Goal: Register for event/course

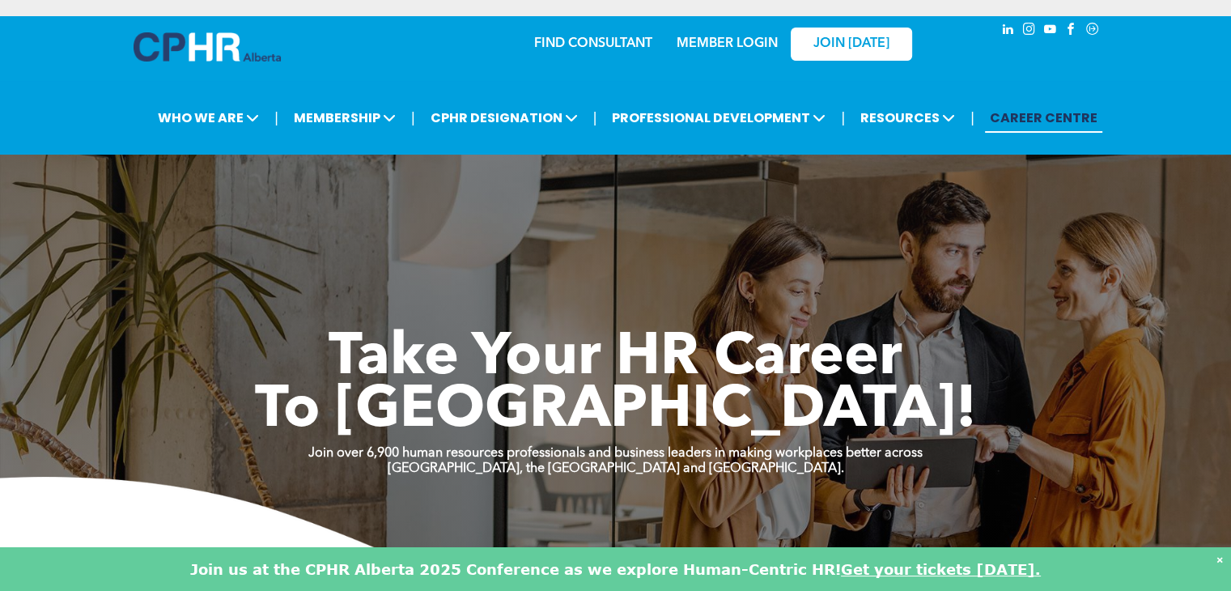
click at [1029, 114] on link "CAREER CENTRE" at bounding box center [1043, 118] width 117 height 30
click at [727, 38] on link "MEMBER LOGIN" at bounding box center [727, 43] width 101 height 13
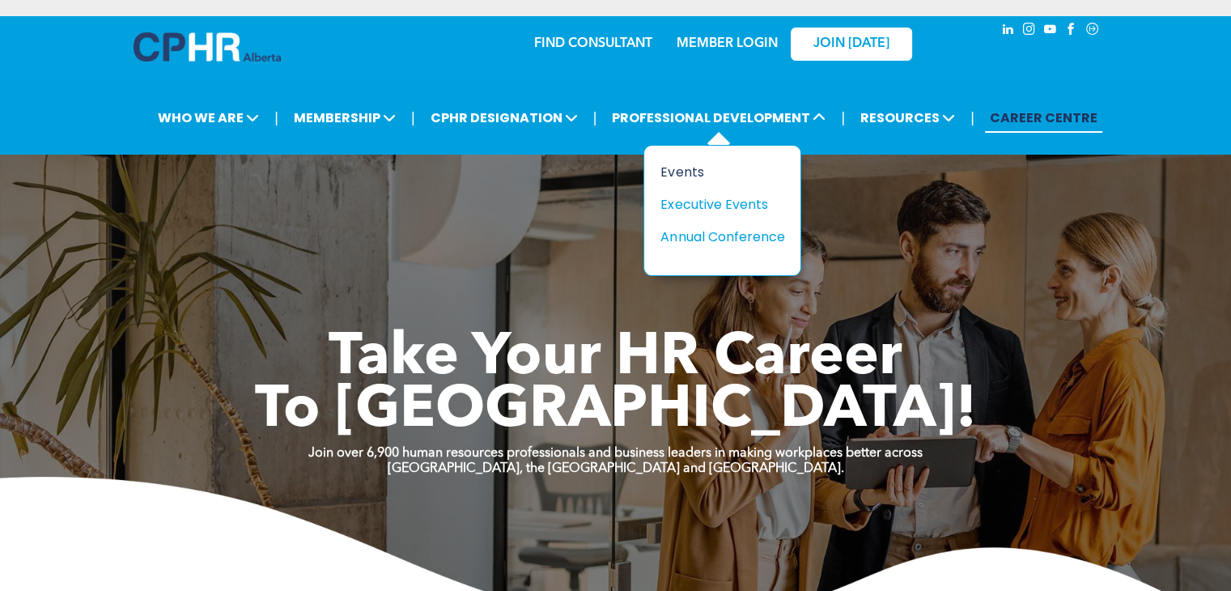
click at [687, 166] on div "Events" at bounding box center [716, 172] width 112 height 20
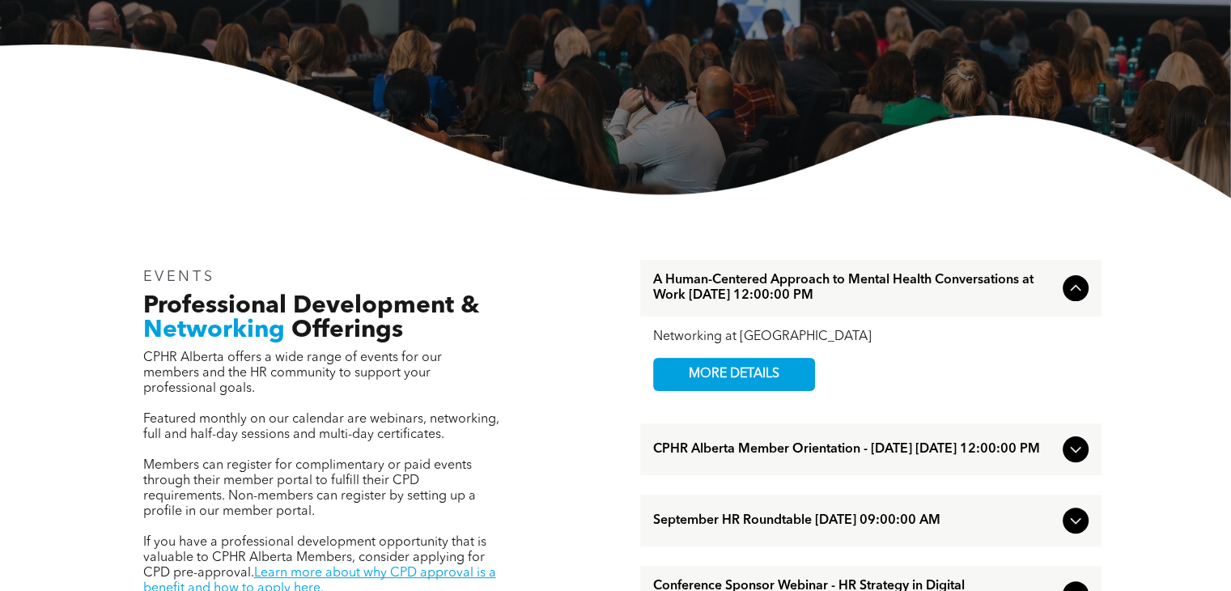
scroll to position [486, 0]
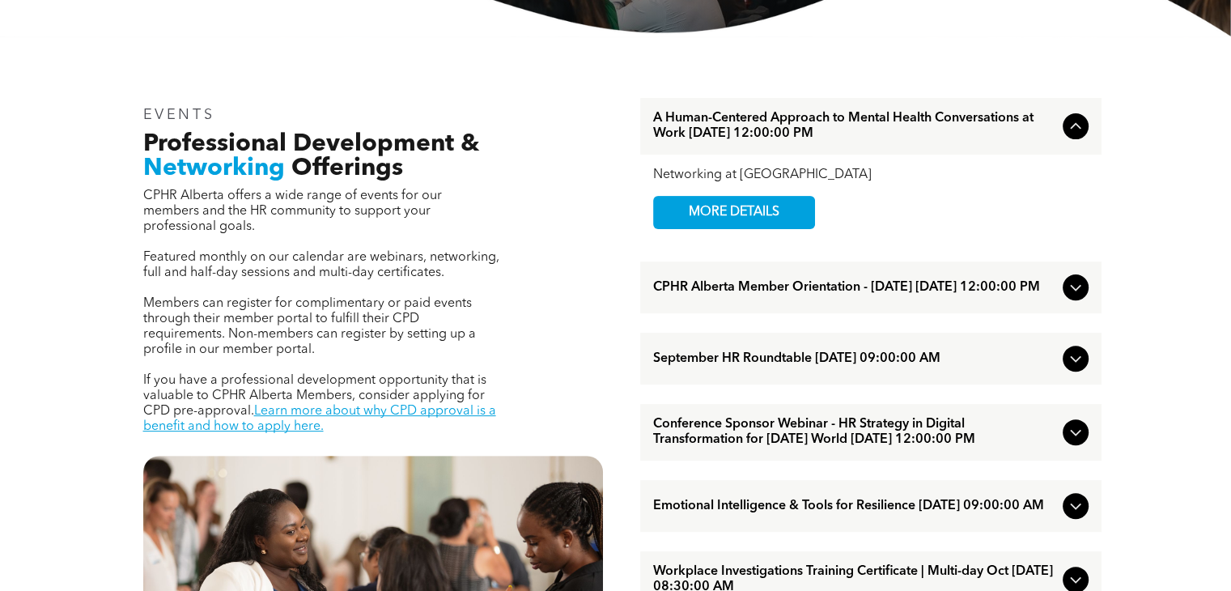
click at [496, 373] on p "If you have a professional development opportunity that is valuable to CPHR Alb…" at bounding box center [321, 404] width 357 height 62
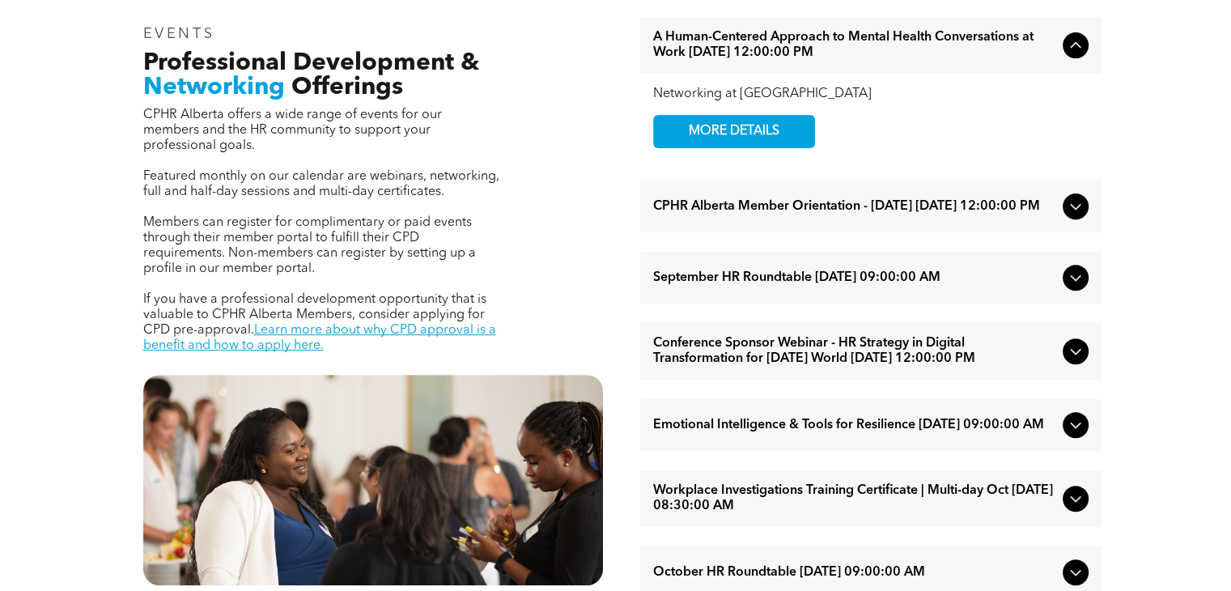
click at [1069, 211] on icon at bounding box center [1075, 206] width 19 height 19
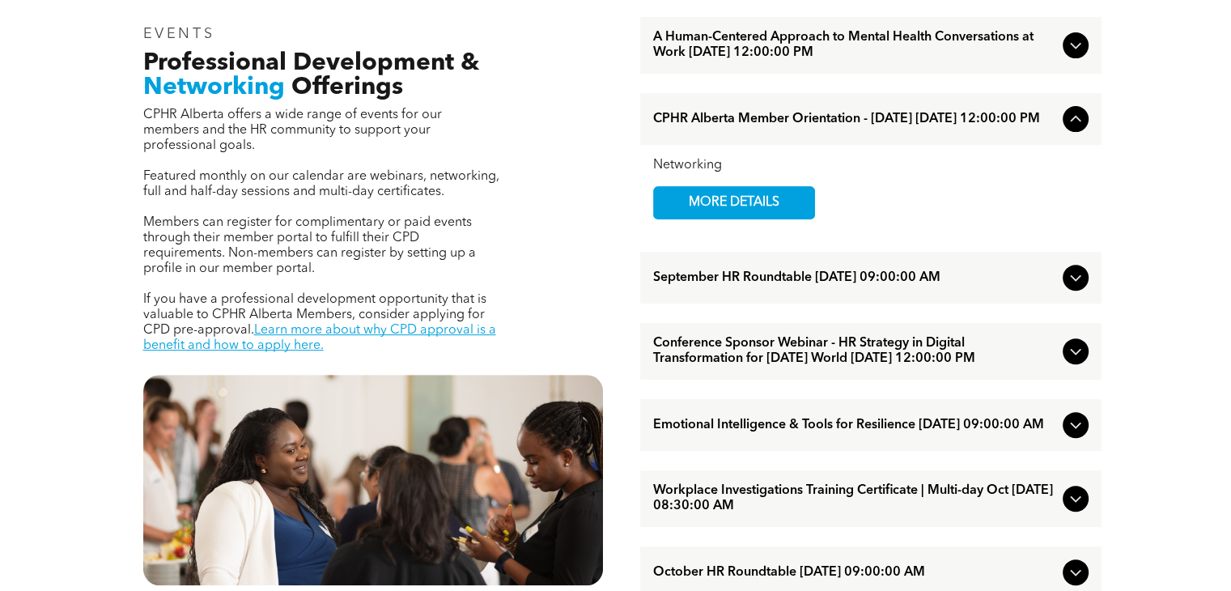
click at [1074, 129] on icon at bounding box center [1075, 118] width 19 height 19
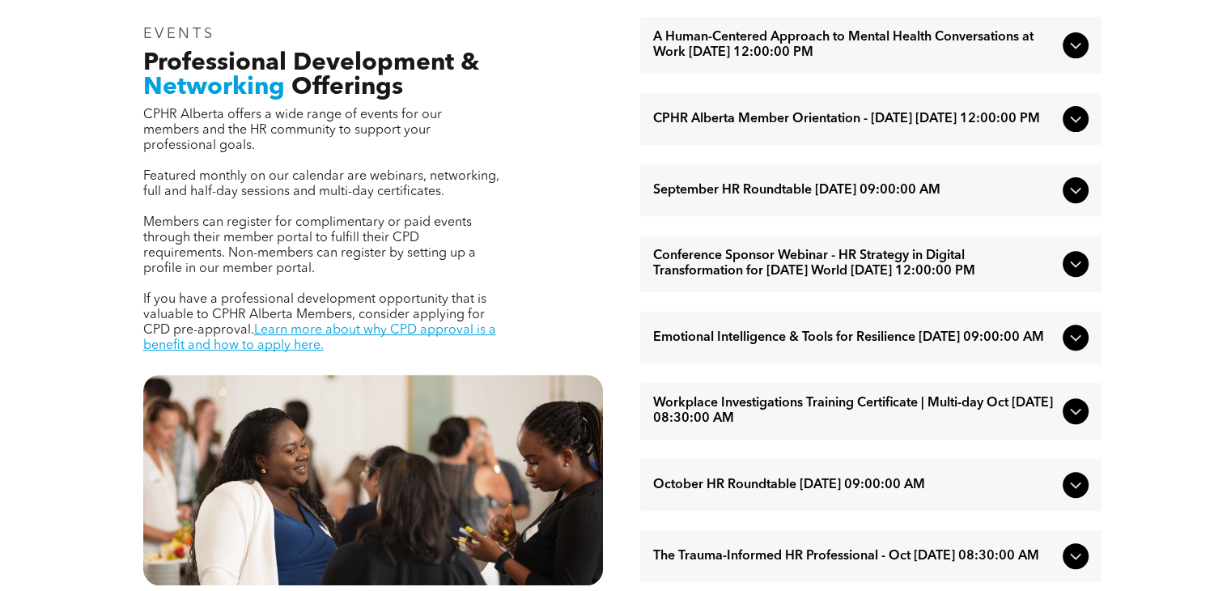
click at [1077, 194] on icon at bounding box center [1075, 191] width 11 height 6
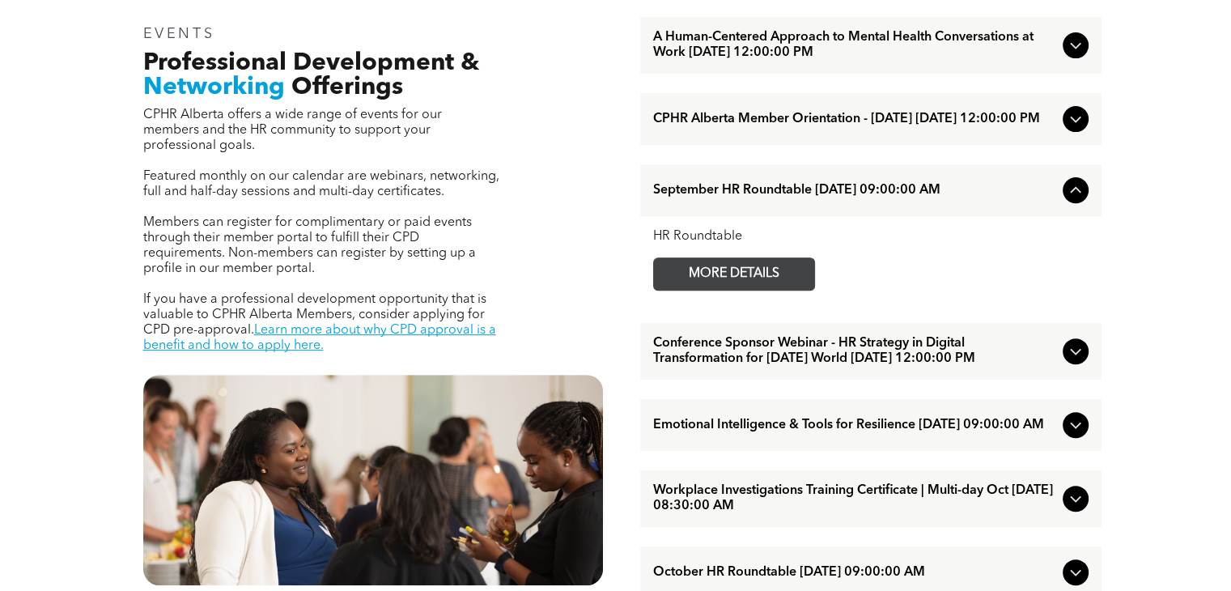
click at [748, 276] on span "MORE DETAILS" at bounding box center [734, 274] width 128 height 32
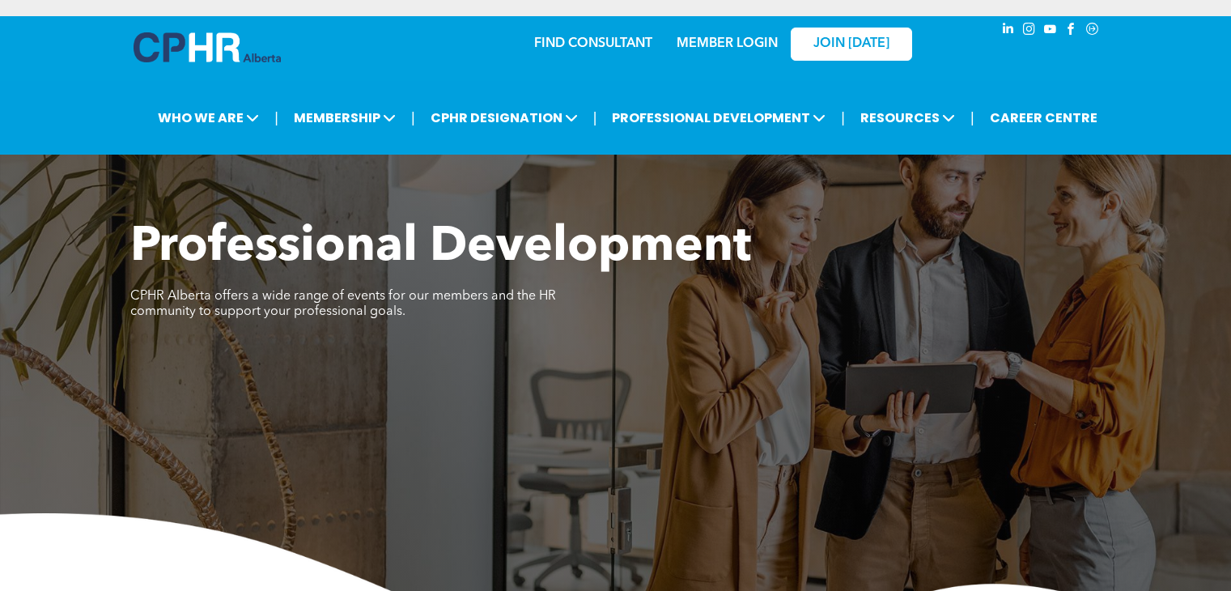
scroll to position [647, 0]
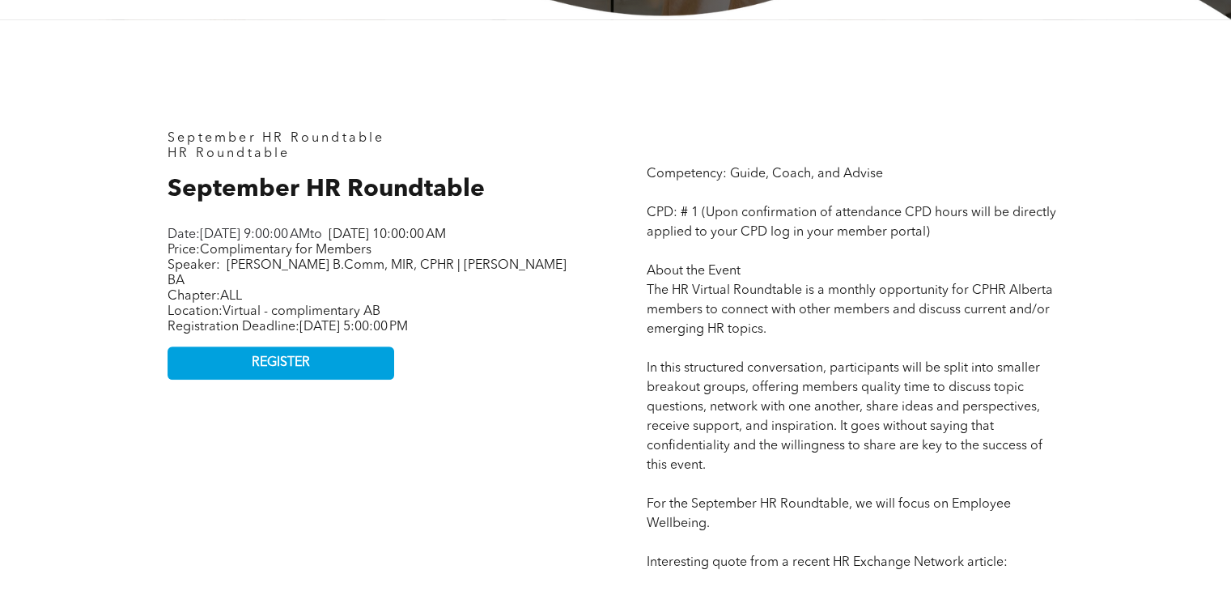
click at [185, 228] on span "Date: [DATE] 9:00:00 AM to" at bounding box center [245, 234] width 155 height 13
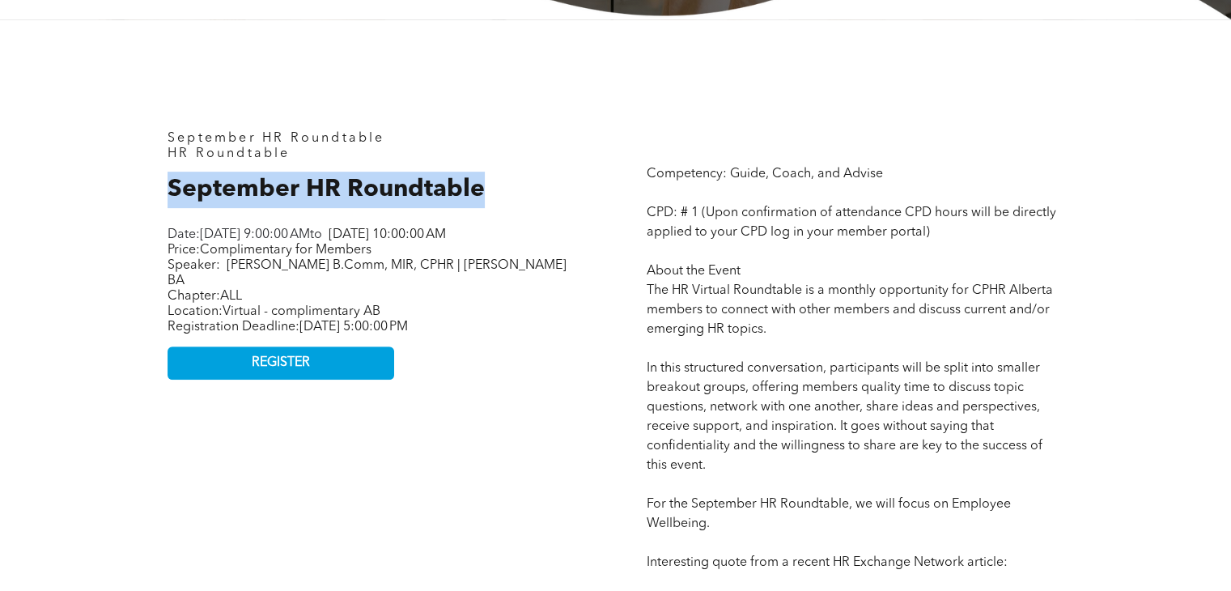
drag, startPoint x: 168, startPoint y: 185, endPoint x: 477, endPoint y: 185, distance: 309.9
click at [477, 185] on span "September HR Roundtable" at bounding box center [326, 189] width 317 height 24
copy span "September HR Roundtable"
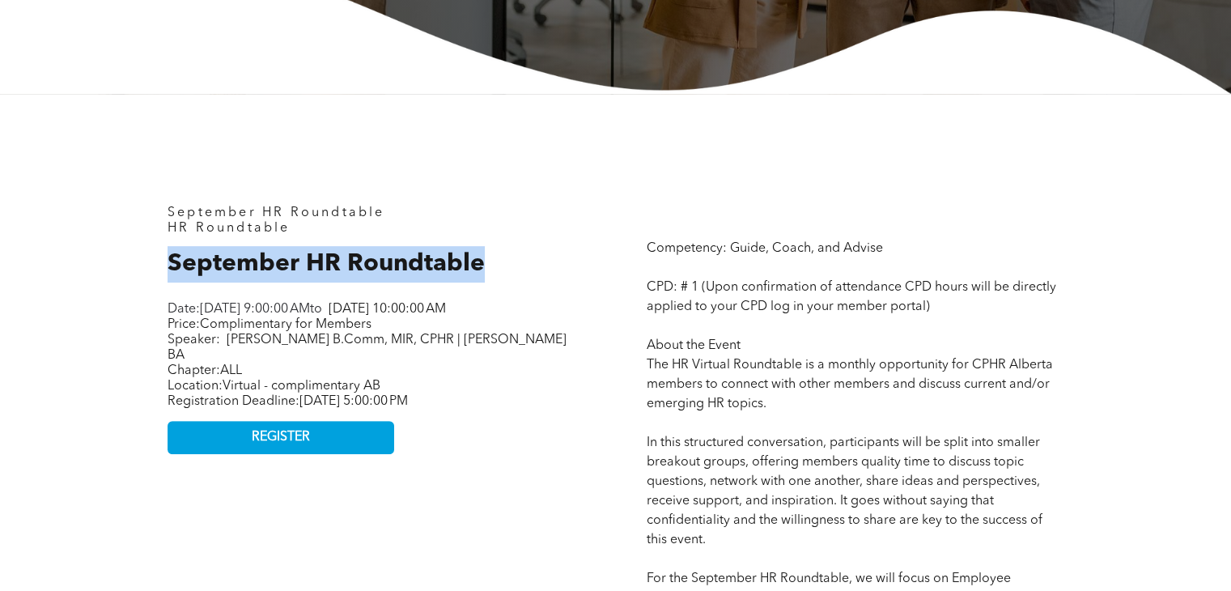
scroll to position [583, 0]
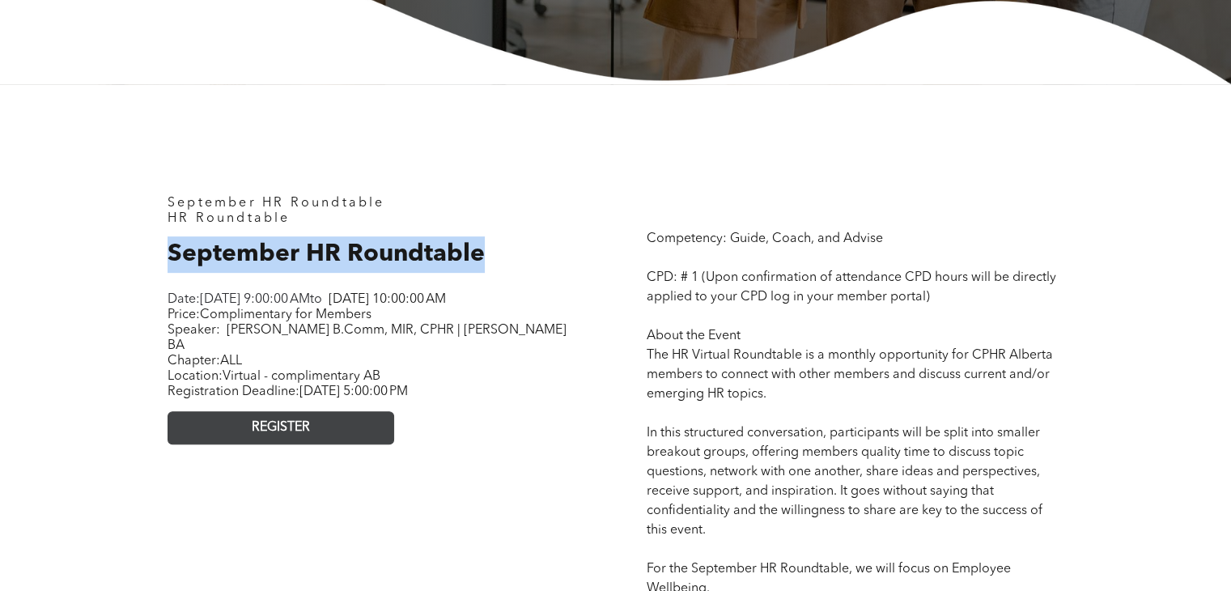
click at [299, 435] on span "REGISTER" at bounding box center [281, 427] width 58 height 15
